Goal: Transaction & Acquisition: Download file/media

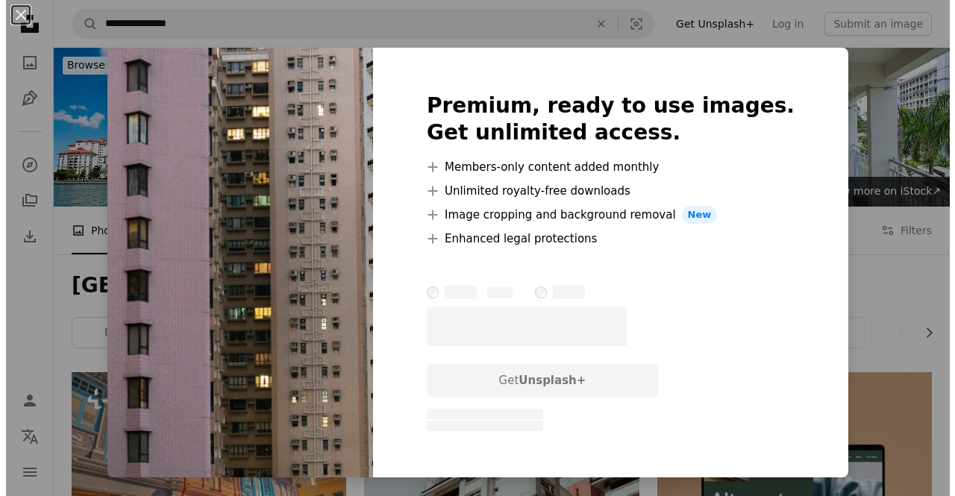
scroll to position [6680, 0]
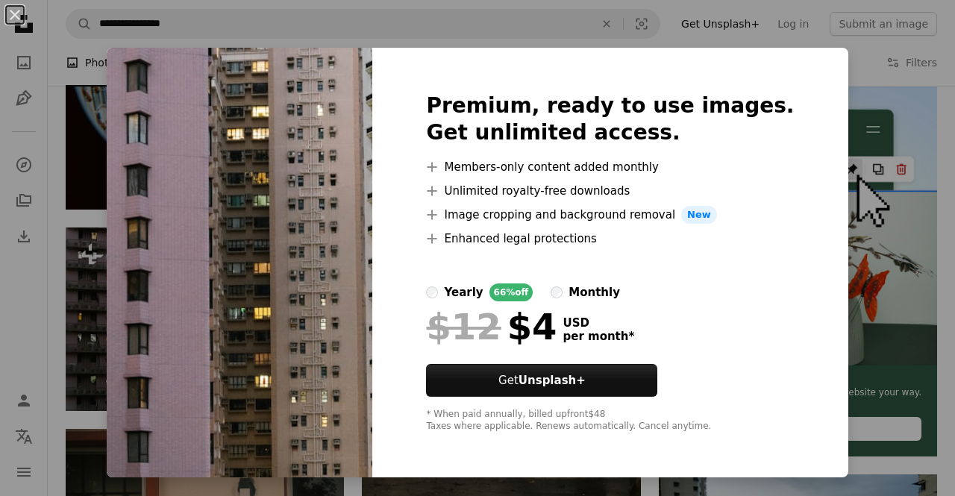
click at [735, 172] on li "A plus sign Members-only content added monthly" at bounding box center [610, 167] width 368 height 18
click at [839, 189] on div "An X shape Premium, ready to use images. Get unlimited access. A plus sign Memb…" at bounding box center [477, 248] width 955 height 496
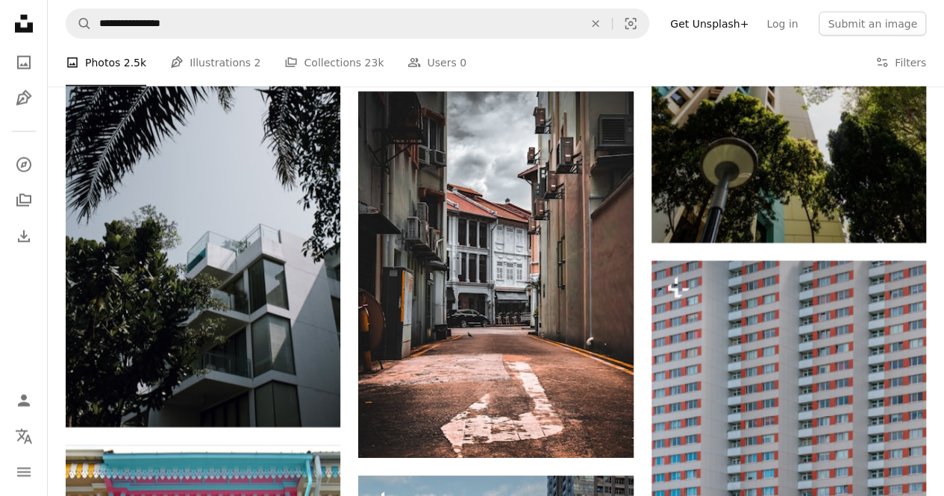
scroll to position [7414, 0]
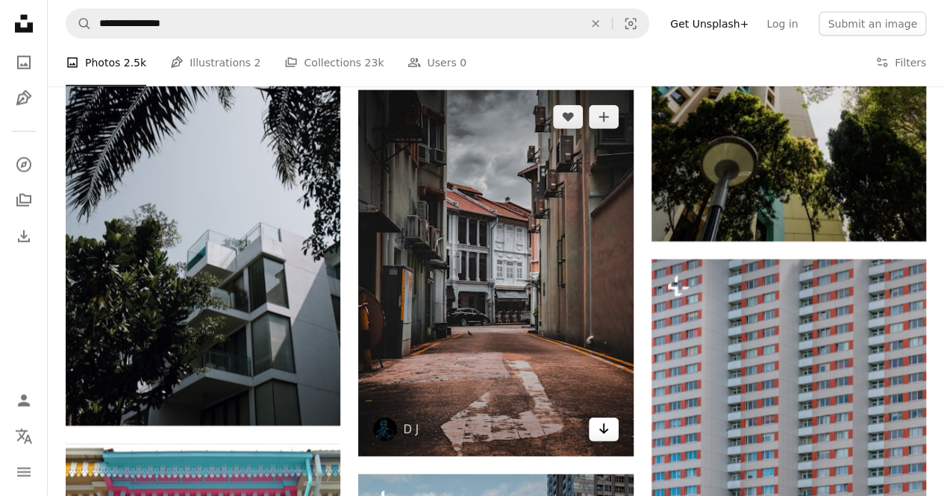
click at [602, 432] on icon "Arrow pointing down" at bounding box center [604, 429] width 12 height 18
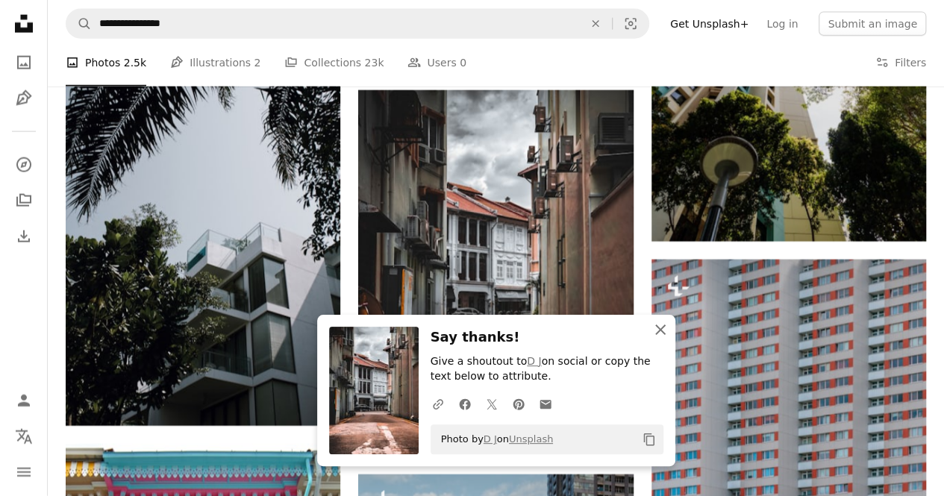
click at [661, 328] on icon "button" at bounding box center [660, 330] width 10 height 10
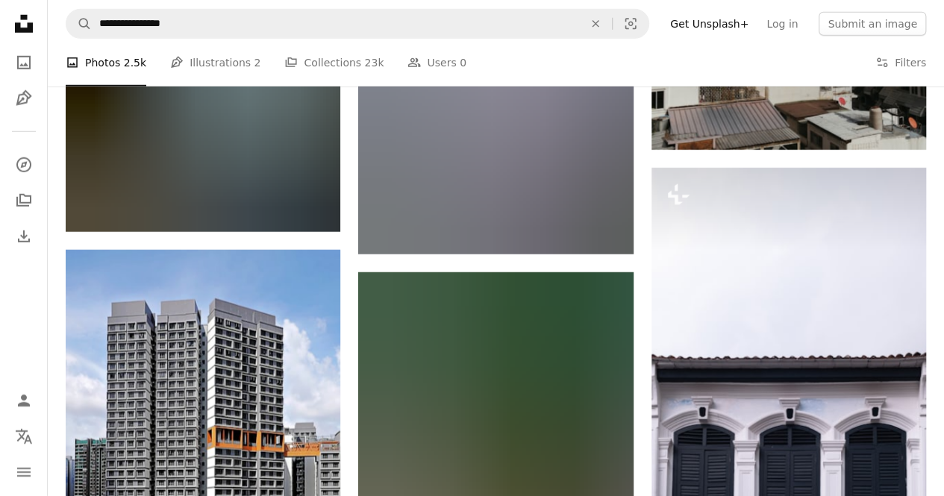
scroll to position [21945, 0]
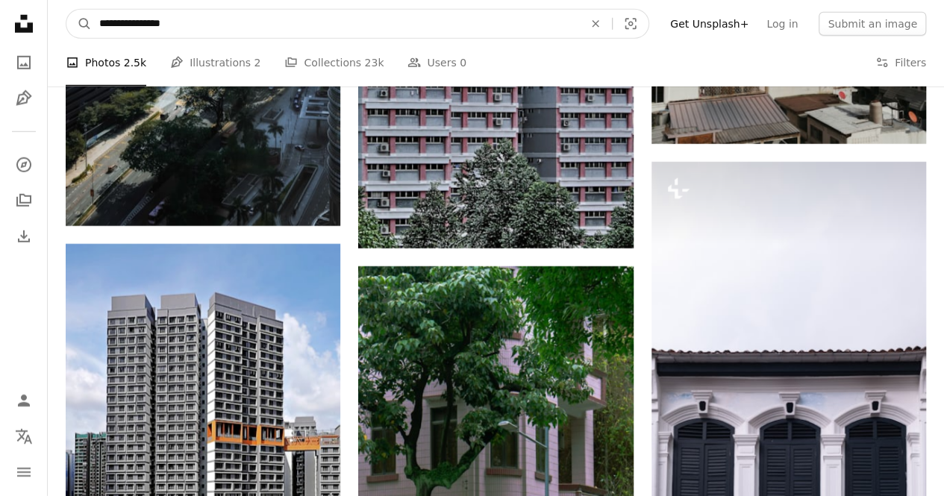
click at [178, 11] on input "**********" at bounding box center [335, 24] width 487 height 28
click at [195, 24] on input "**********" at bounding box center [335, 24] width 487 height 28
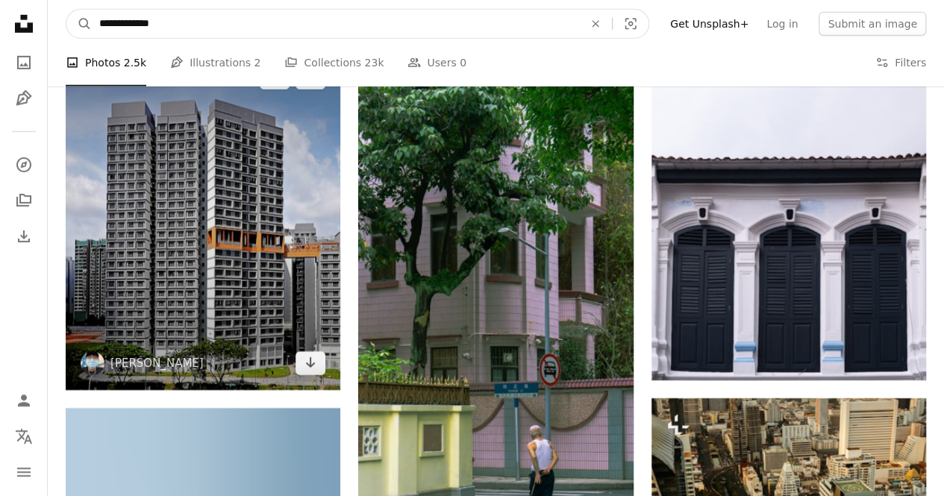
scroll to position [22139, 0]
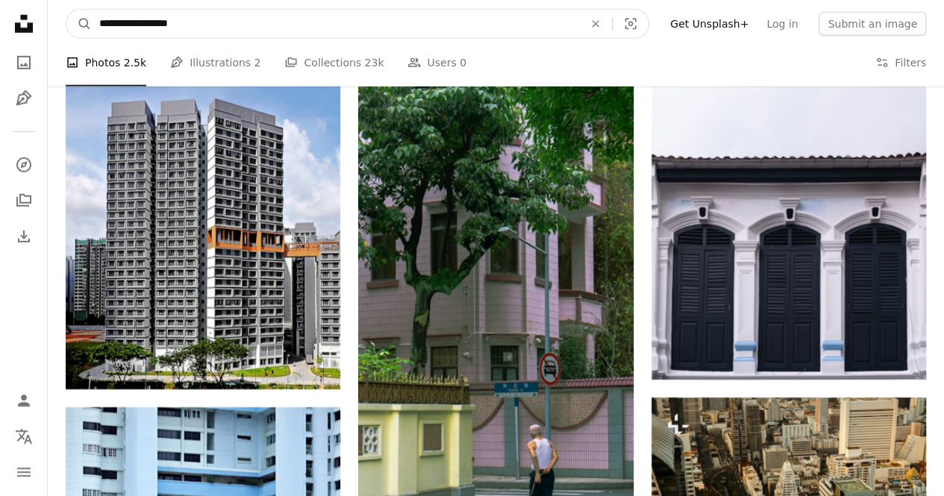
type input "**********"
click at [66, 10] on button "A magnifying glass" at bounding box center [78, 24] width 25 height 28
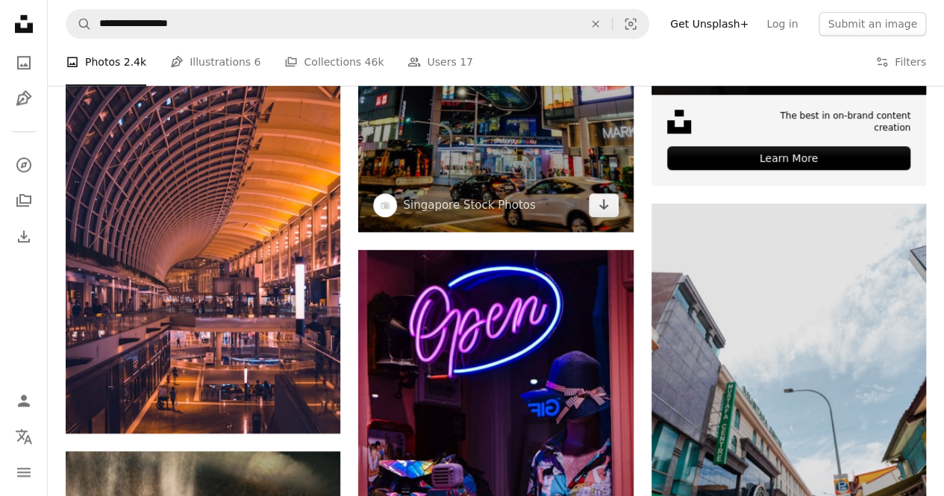
scroll to position [554, 0]
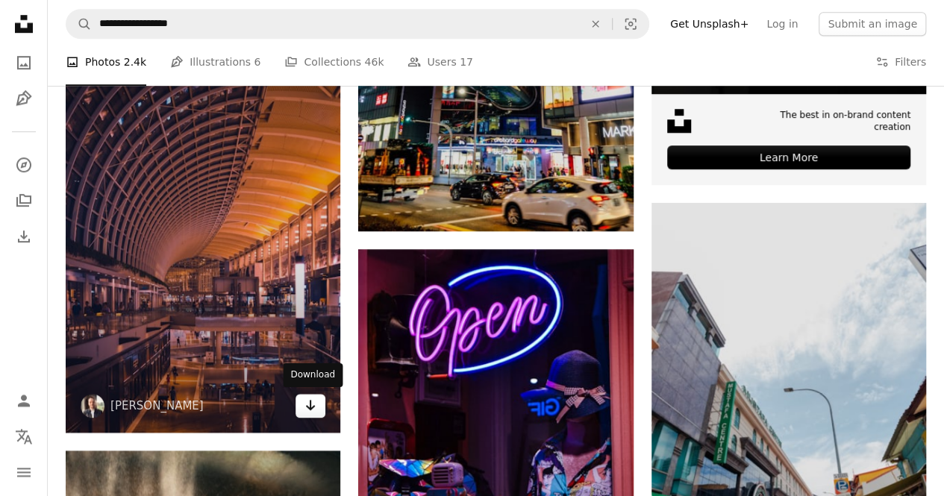
click at [312, 402] on icon "Arrow pointing down" at bounding box center [310, 405] width 12 height 18
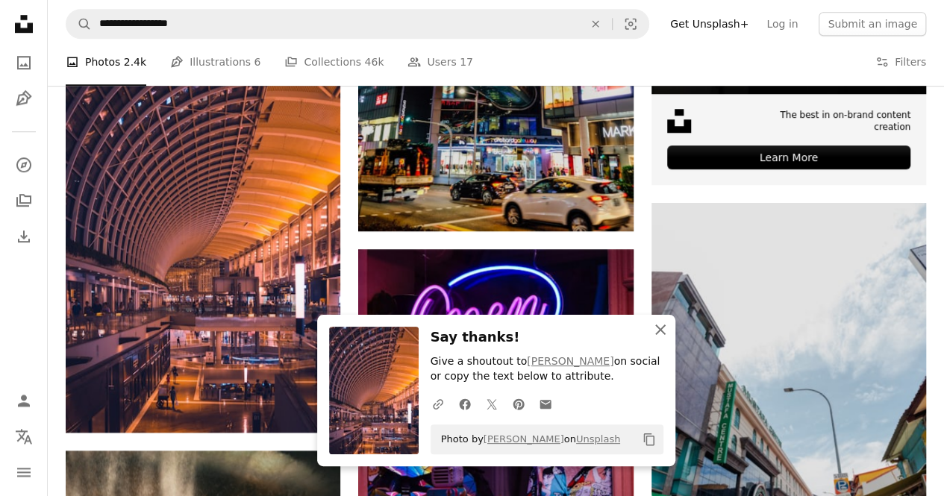
click at [658, 329] on icon "button" at bounding box center [660, 330] width 10 height 10
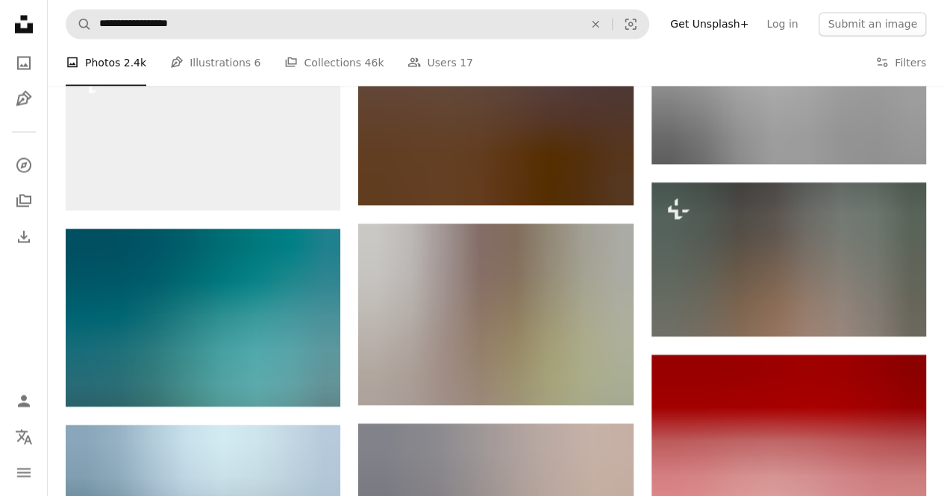
scroll to position [1377, 0]
